Goal: Browse casually

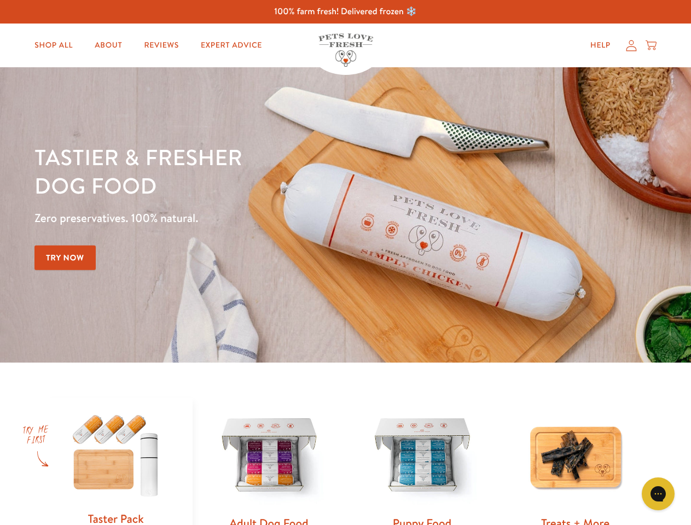
click at [345, 263] on div "Tastier & fresher dog food Zero preservatives. 100% natural. Try Now" at bounding box center [241, 215] width 415 height 144
click at [658, 494] on icon "Gorgias live chat" at bounding box center [658, 494] width 10 height 10
